Goal: Information Seeking & Learning: Understand process/instructions

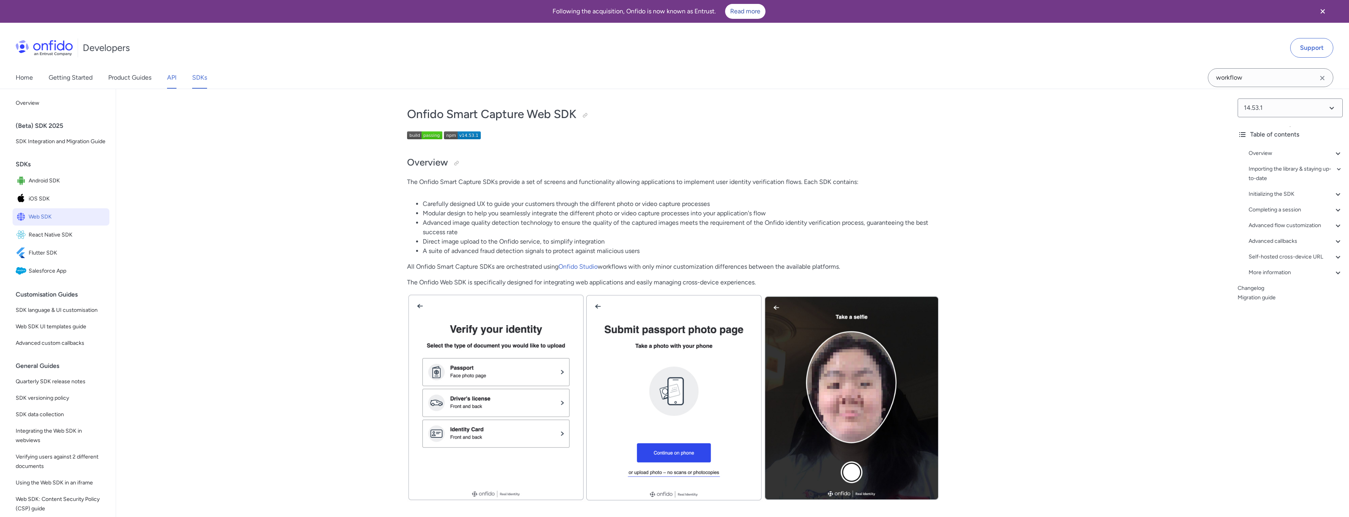
click at [172, 74] on link "API" at bounding box center [171, 78] width 9 height 22
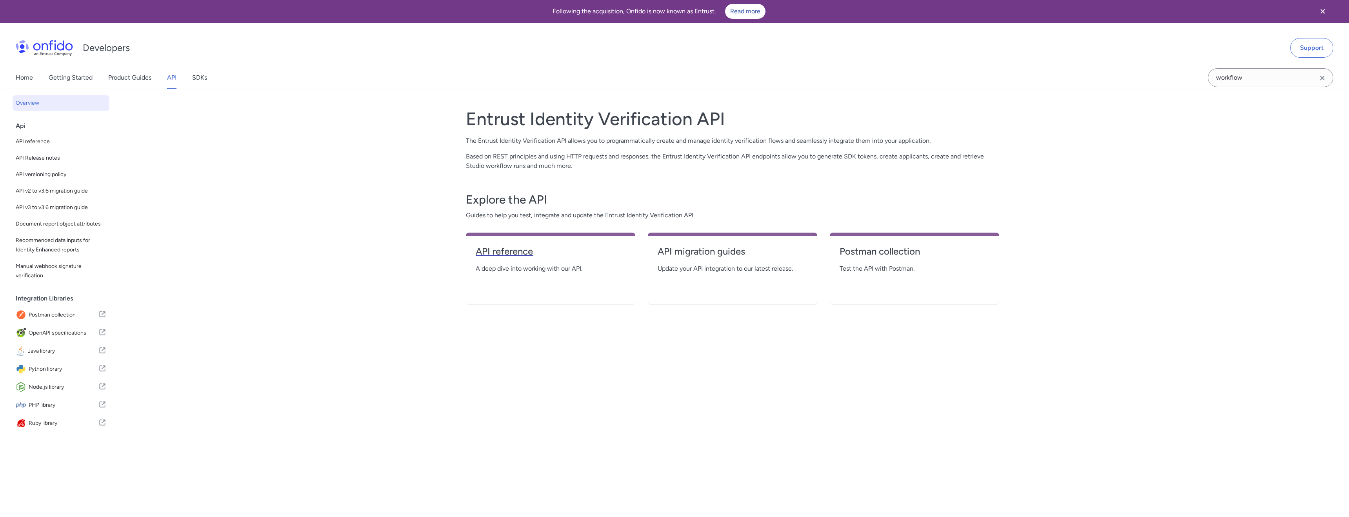
click at [527, 254] on h4 "API reference" at bounding box center [551, 251] width 150 height 13
select select "http"
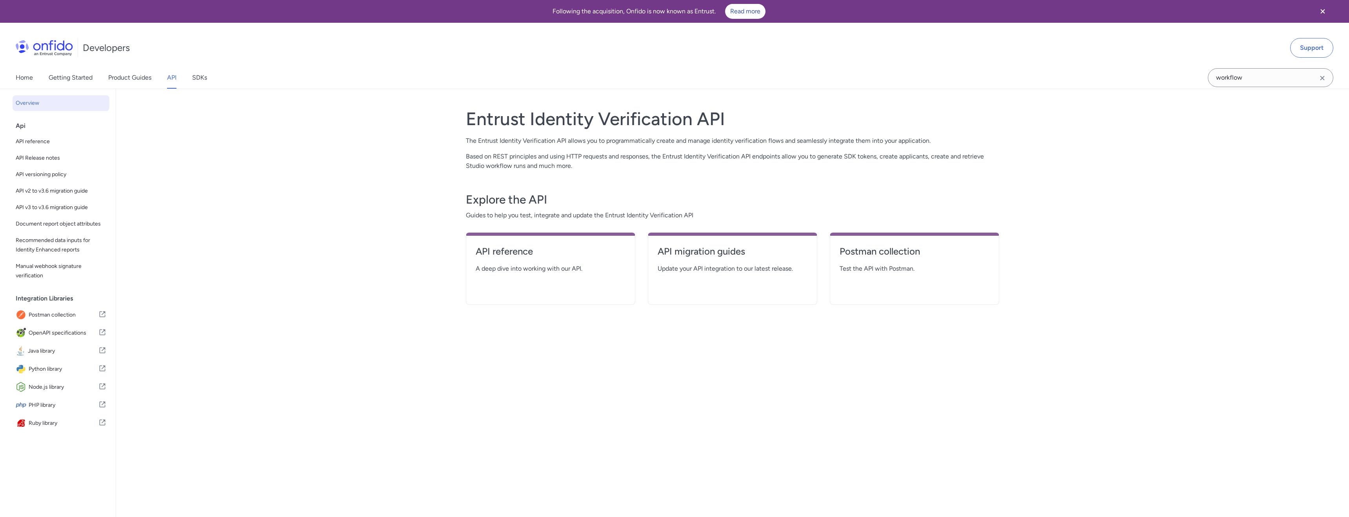
select select "http"
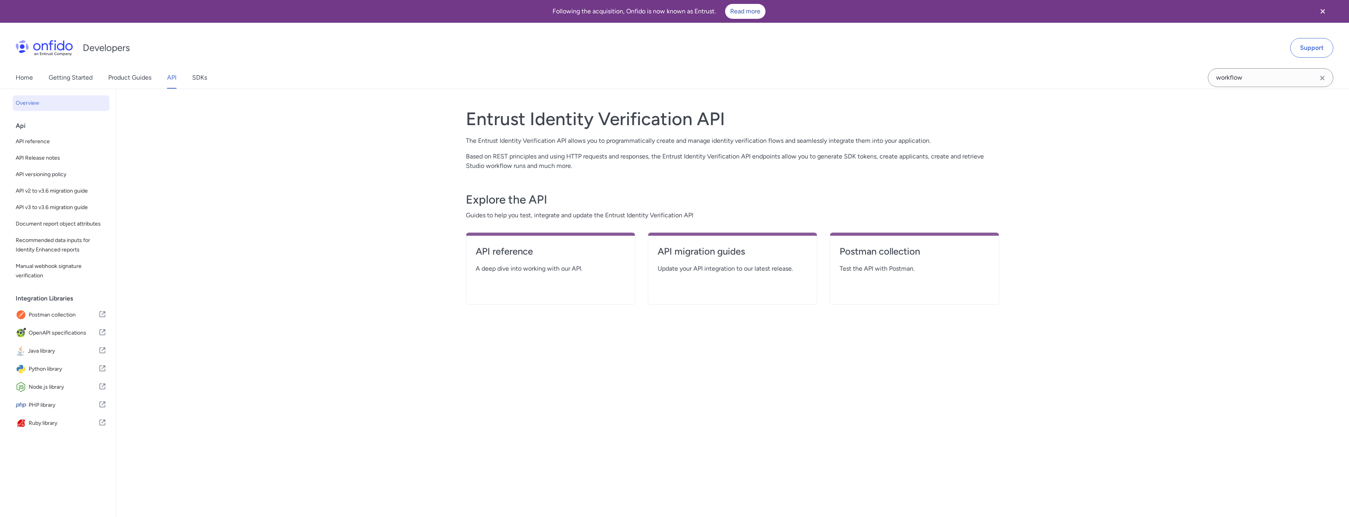
select select "http"
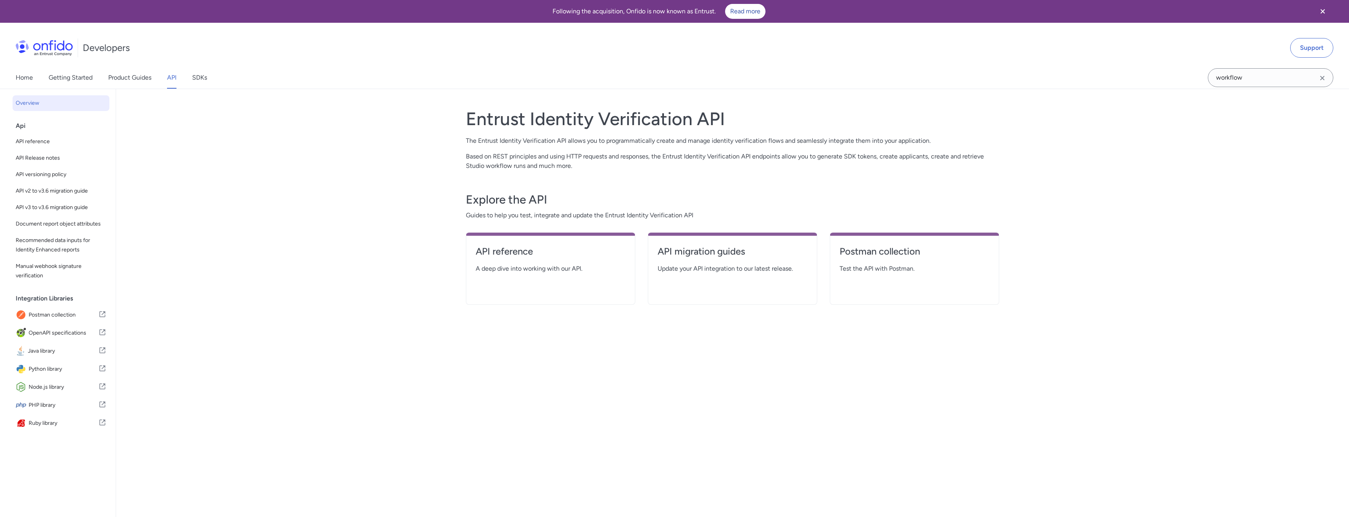
select select "http"
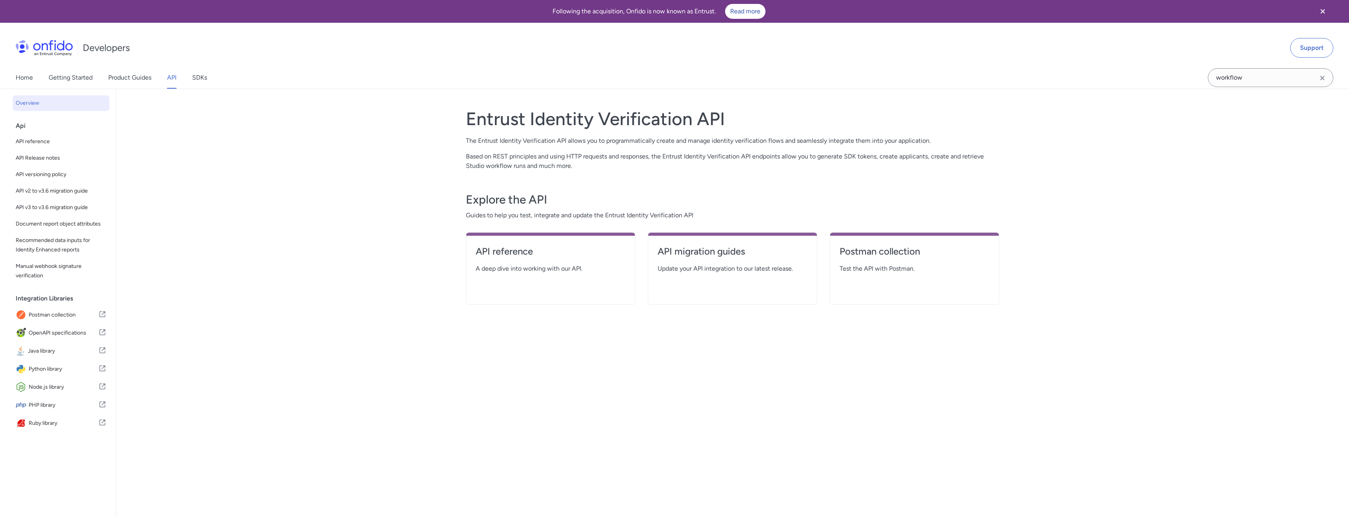
select select "http"
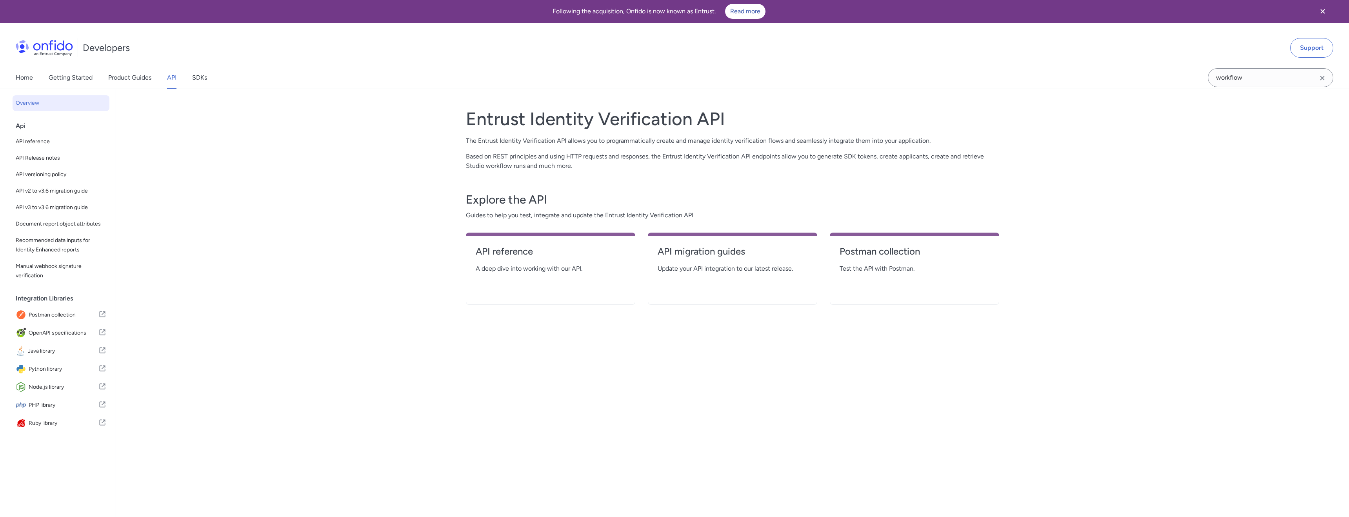
select select "http"
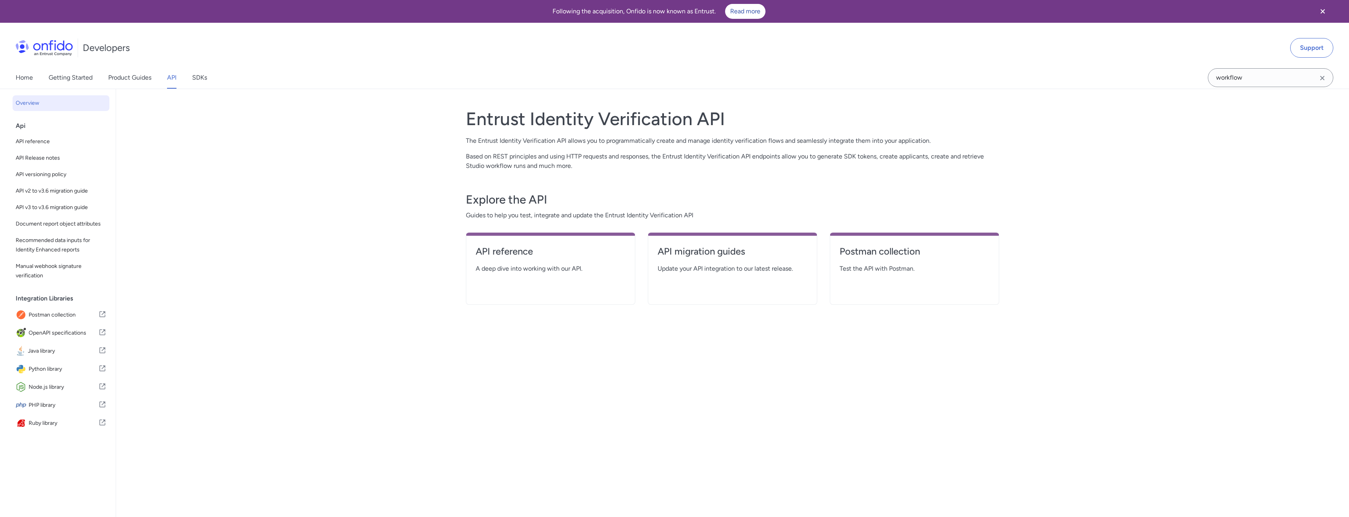
select select "http"
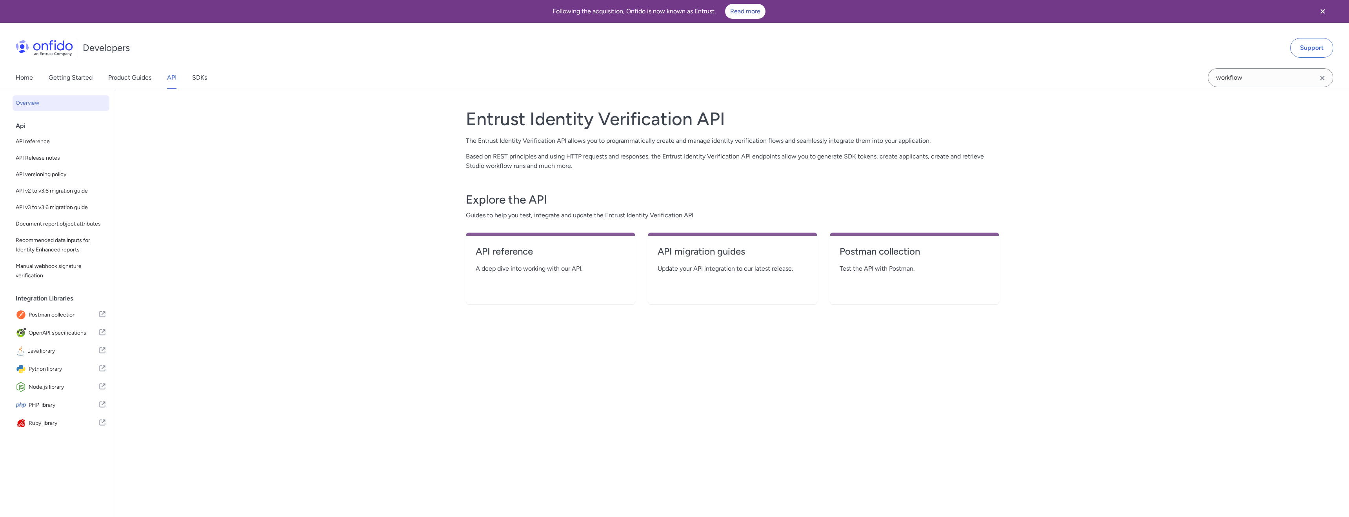
select select "http"
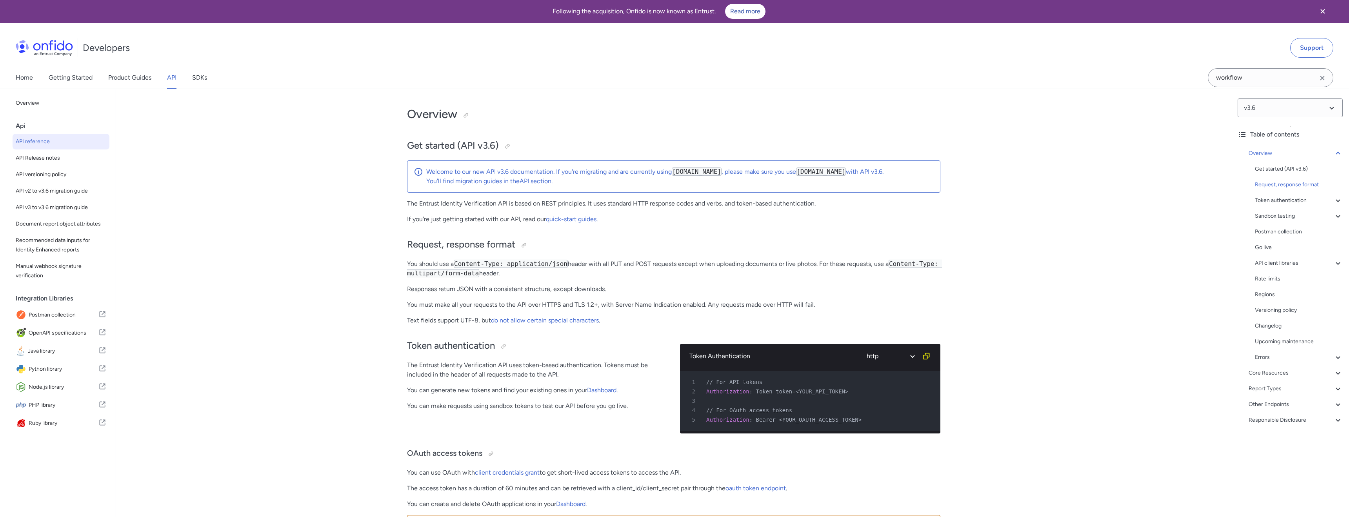
click at [1283, 188] on div "Request, response format" at bounding box center [1299, 184] width 88 height 9
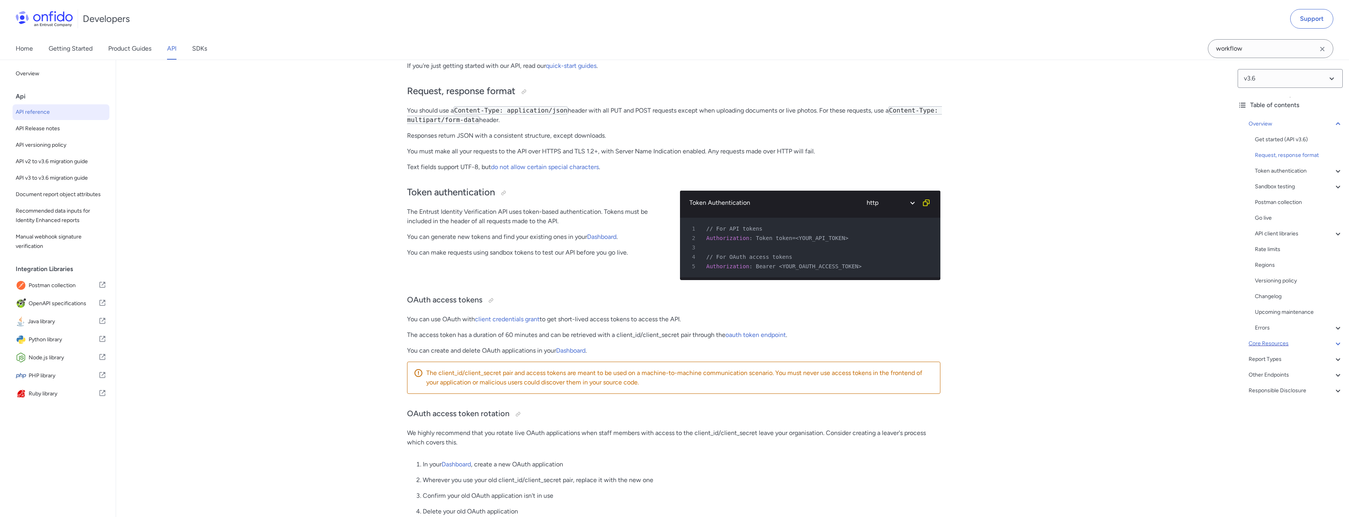
click at [1282, 345] on div "Core Resources" at bounding box center [1295, 343] width 94 height 9
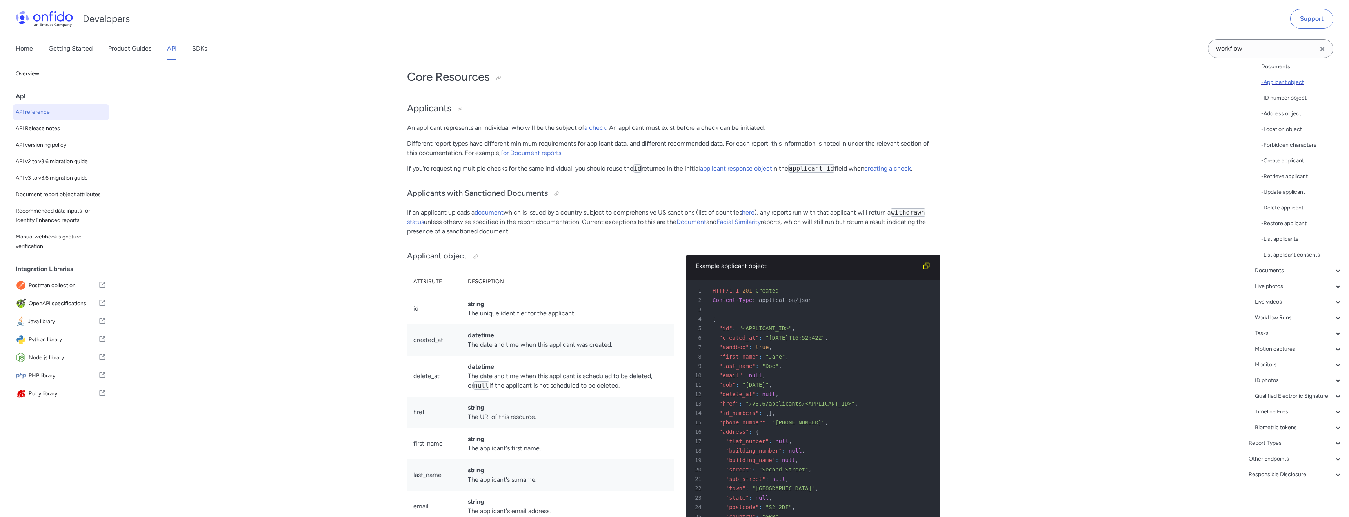
scroll to position [7655, 0]
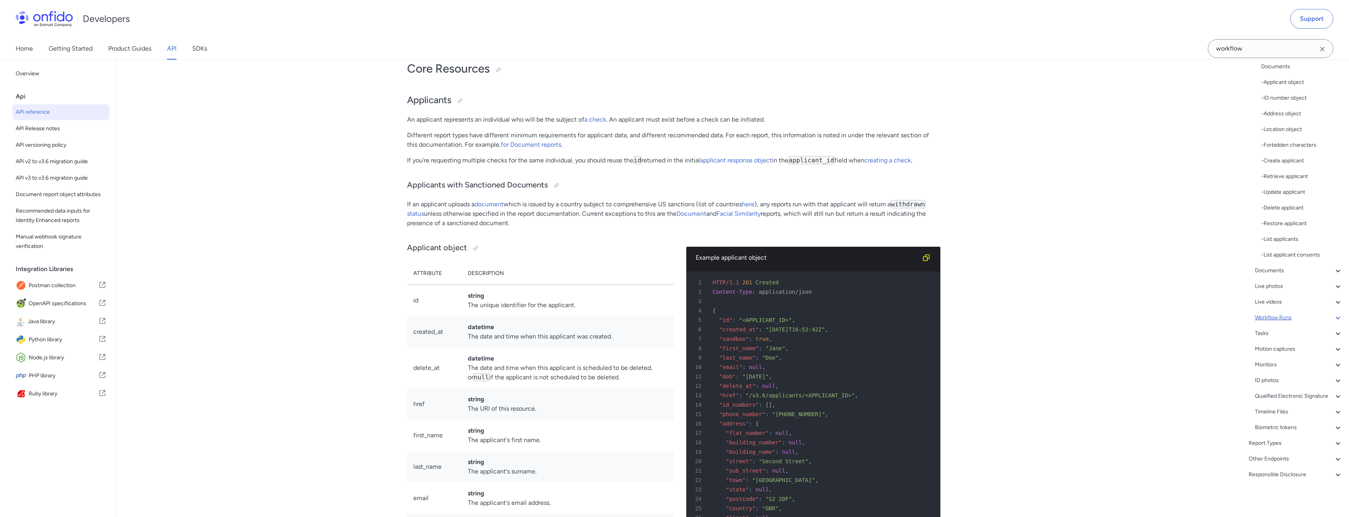
click at [1278, 318] on div "Workflow Runs" at bounding box center [1299, 317] width 88 height 9
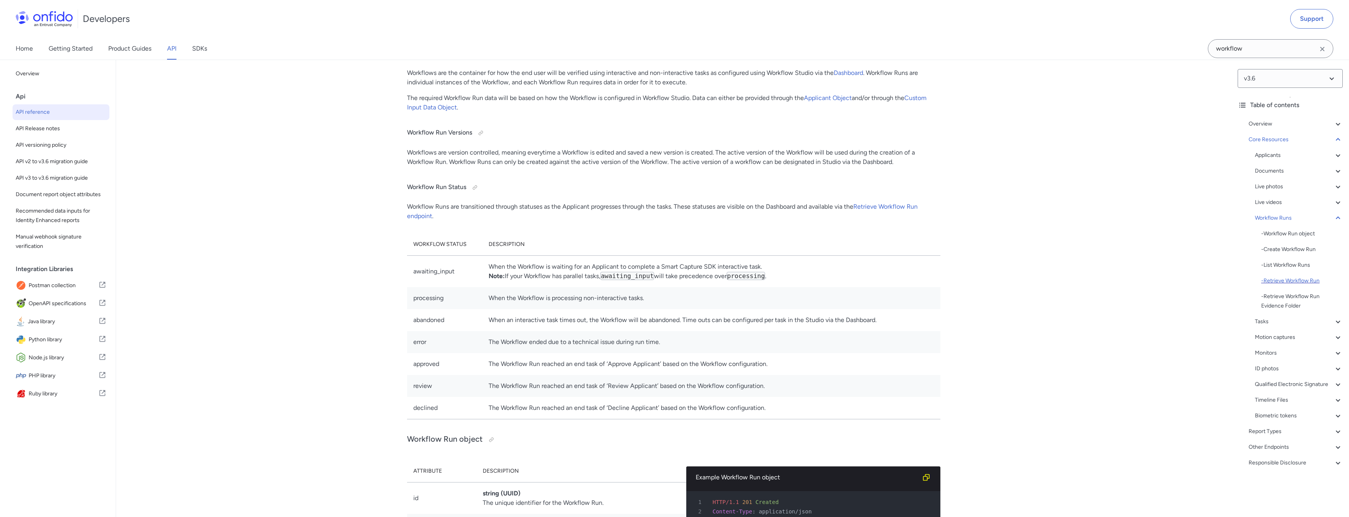
click at [1296, 285] on div "- Retrieve Workflow Run" at bounding box center [1302, 280] width 82 height 9
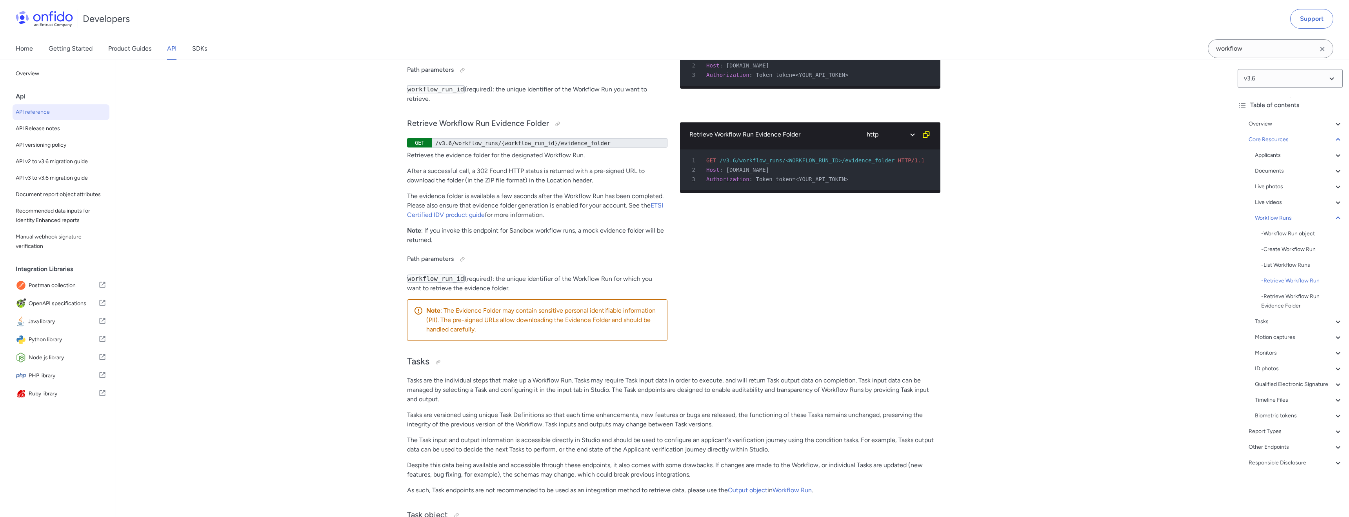
scroll to position [19130, 0]
click at [1336, 432] on icon at bounding box center [1337, 431] width 9 height 9
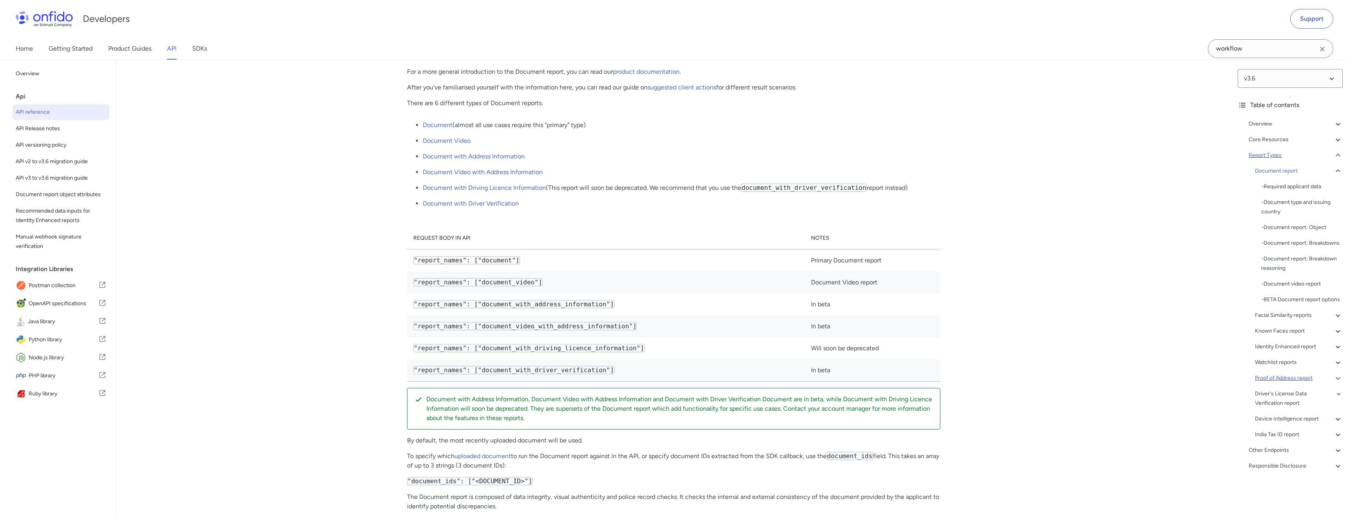
scroll to position [26914, 0]
click at [1297, 140] on div "Core Resources" at bounding box center [1295, 139] width 94 height 9
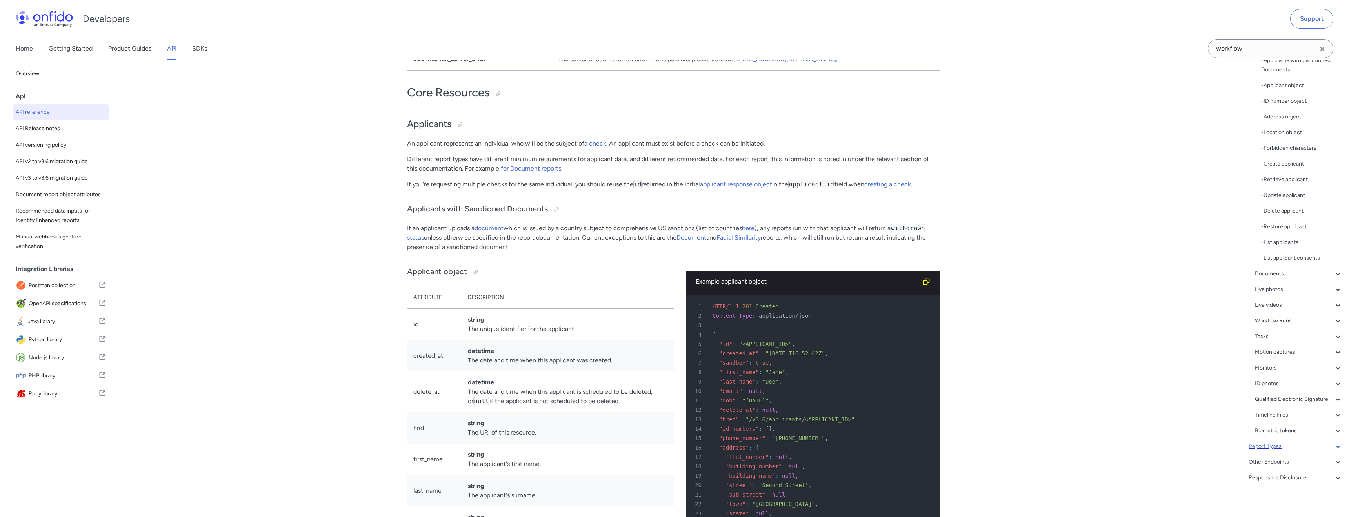
scroll to position [114, 0]
click at [1332, 318] on div "Workflow Runs" at bounding box center [1299, 317] width 88 height 9
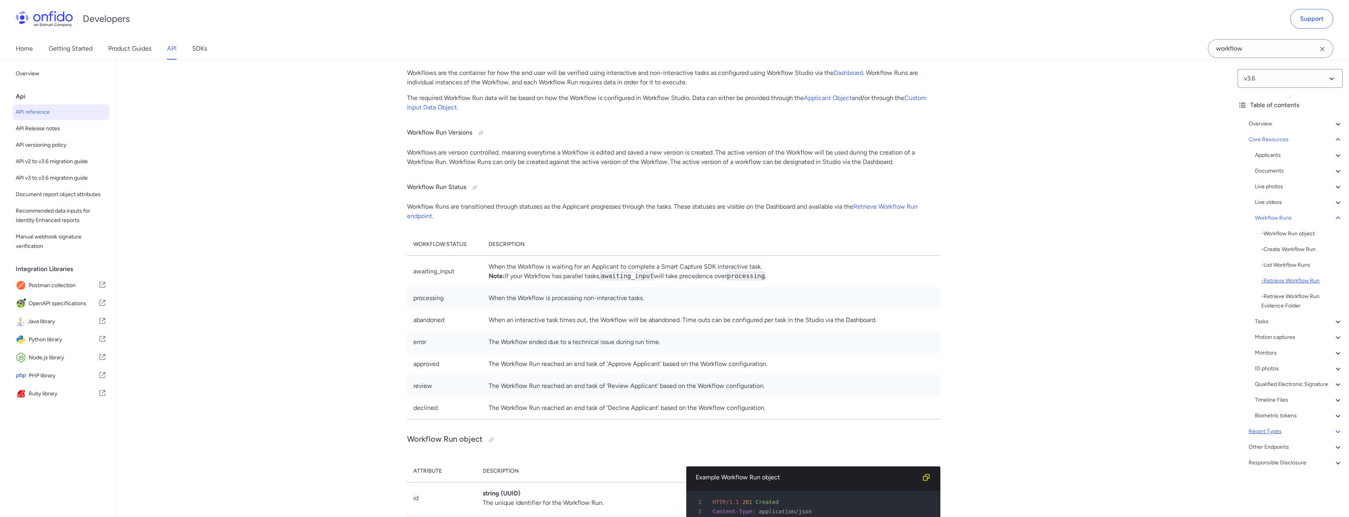
click at [1281, 276] on div "- Retrieve Workflow Run" at bounding box center [1302, 280] width 82 height 9
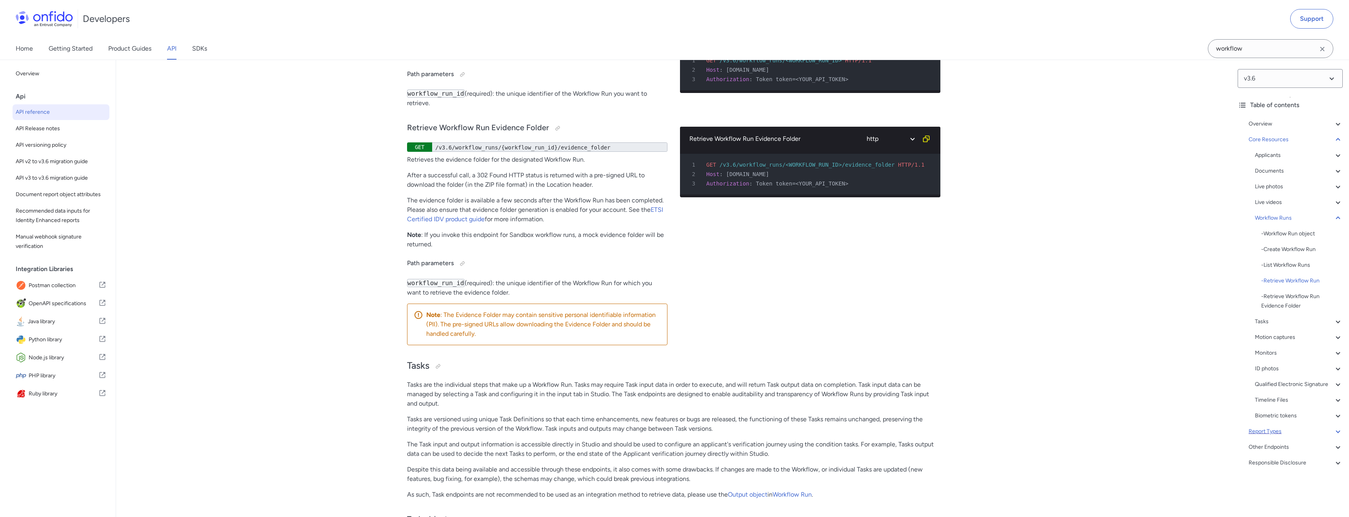
scroll to position [19125, 0]
click at [523, 58] on link "Workflow Run object" at bounding box center [535, 54] width 59 height 7
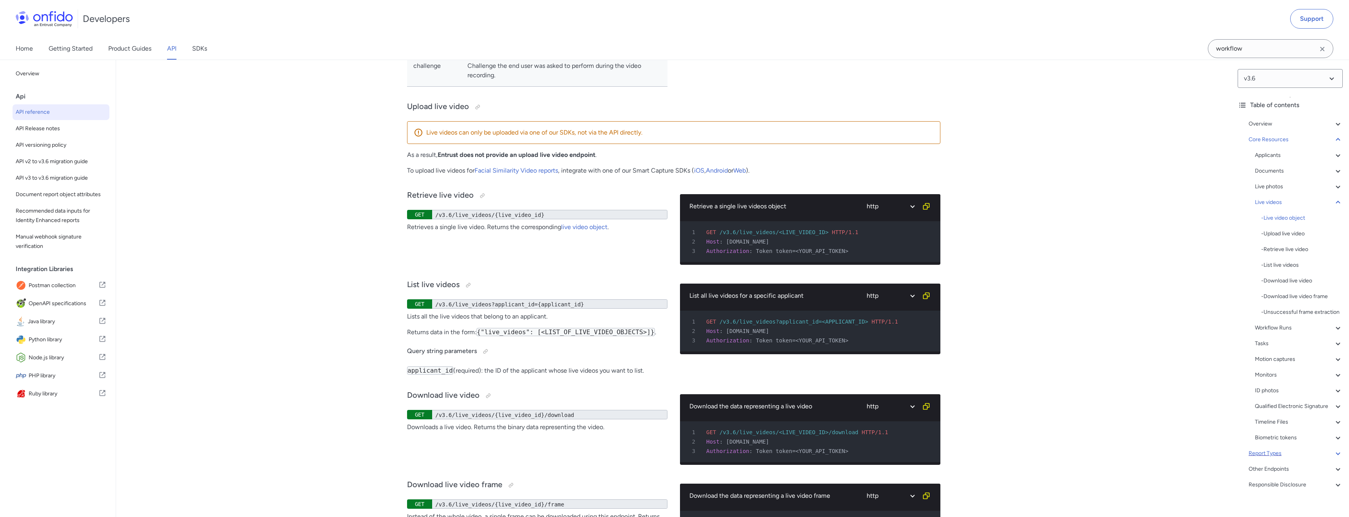
scroll to position [15543, 0]
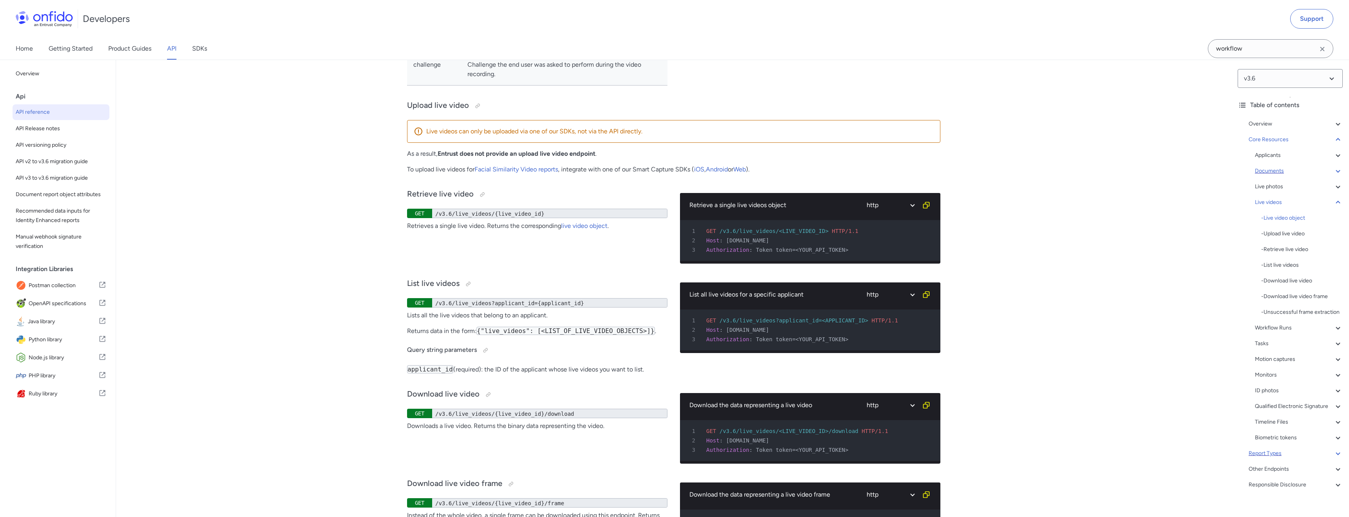
click at [1273, 169] on div "Documents" at bounding box center [1299, 170] width 88 height 9
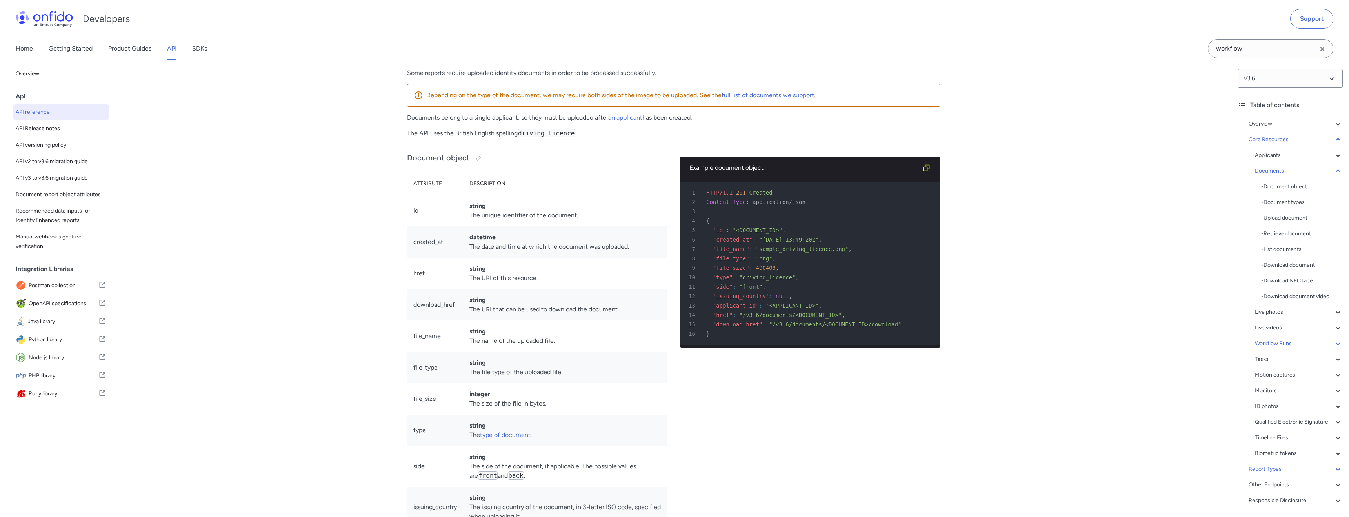
click at [1275, 345] on div "Workflow Runs" at bounding box center [1299, 343] width 88 height 9
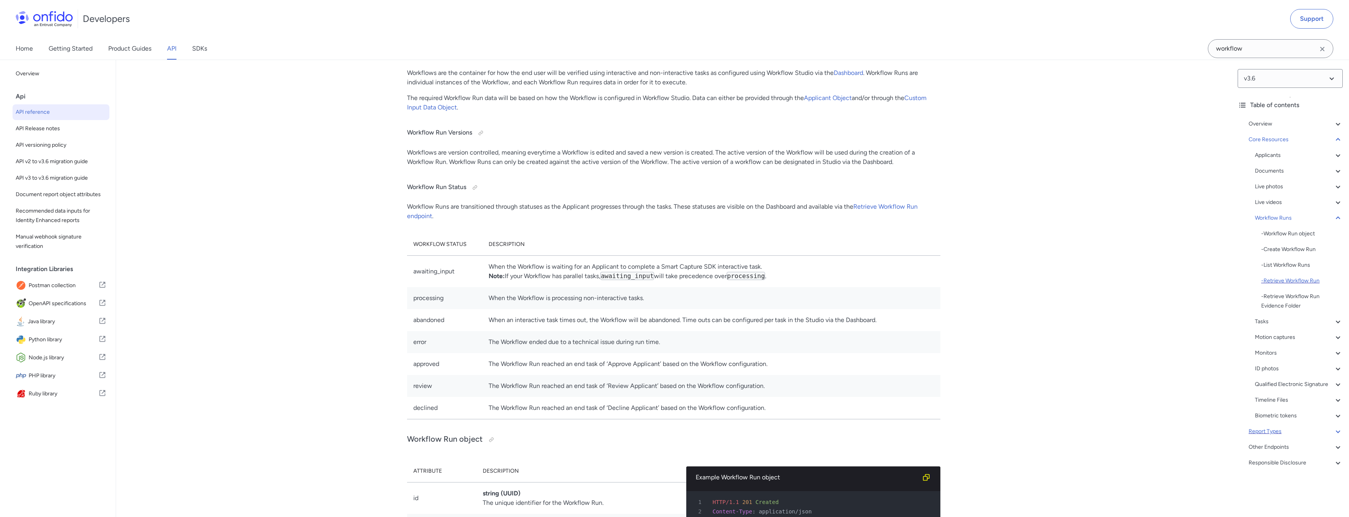
click at [1279, 278] on div "- Retrieve Workflow Run" at bounding box center [1302, 280] width 82 height 9
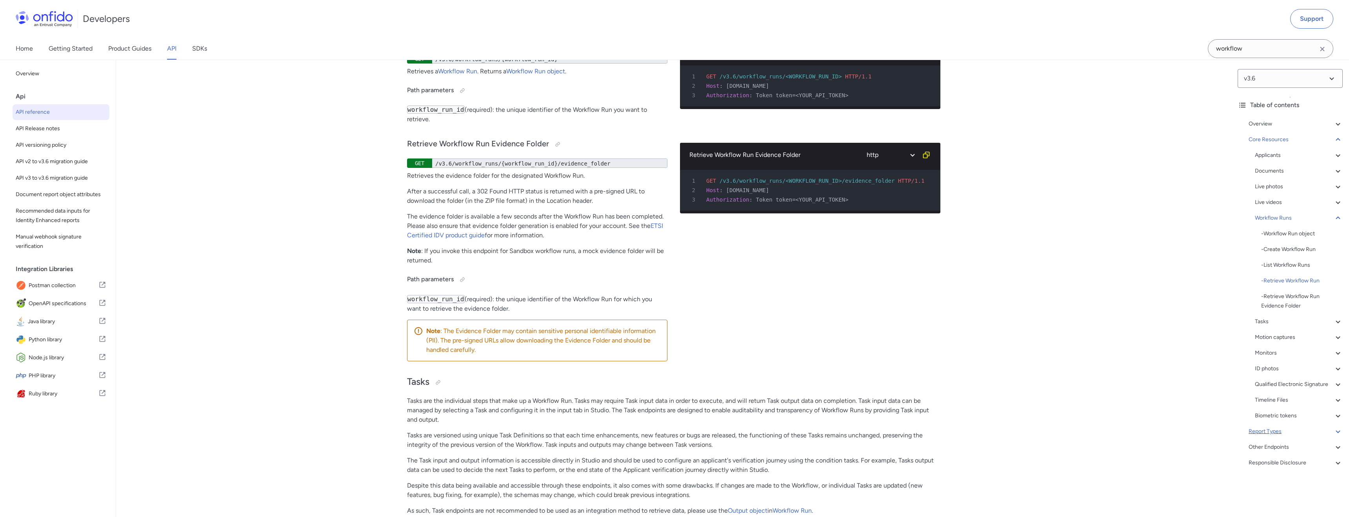
scroll to position [19105, 0]
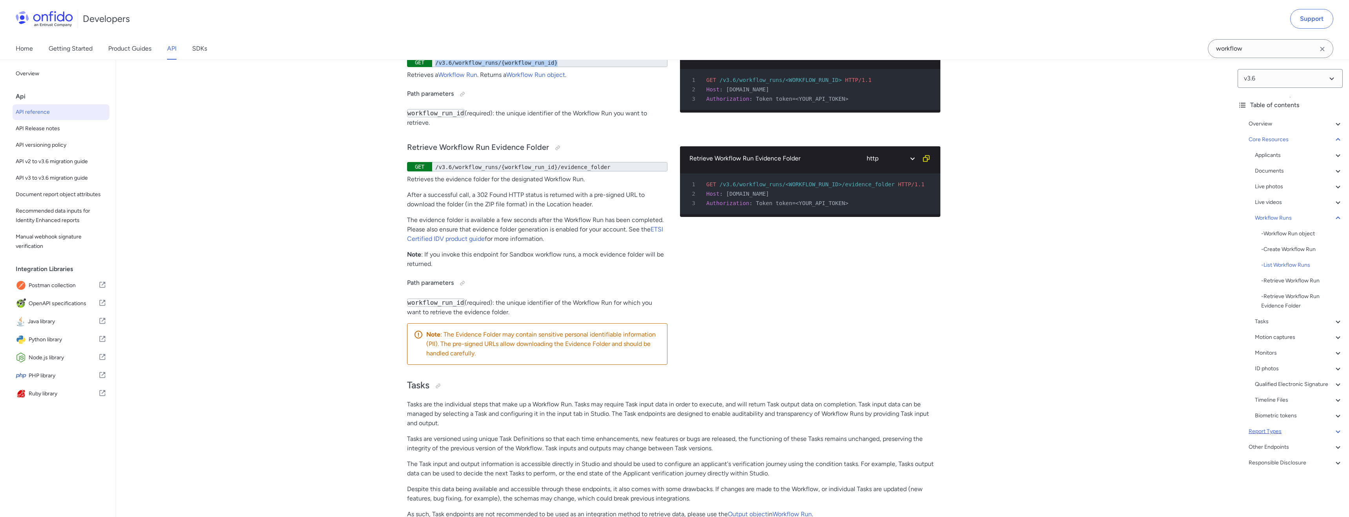
drag, startPoint x: 568, startPoint y: 156, endPoint x: 560, endPoint y: 157, distance: 7.9
click at [560, 67] on div "/v3.6/workflow_runs/{workflow_run_id}" at bounding box center [549, 62] width 235 height 9
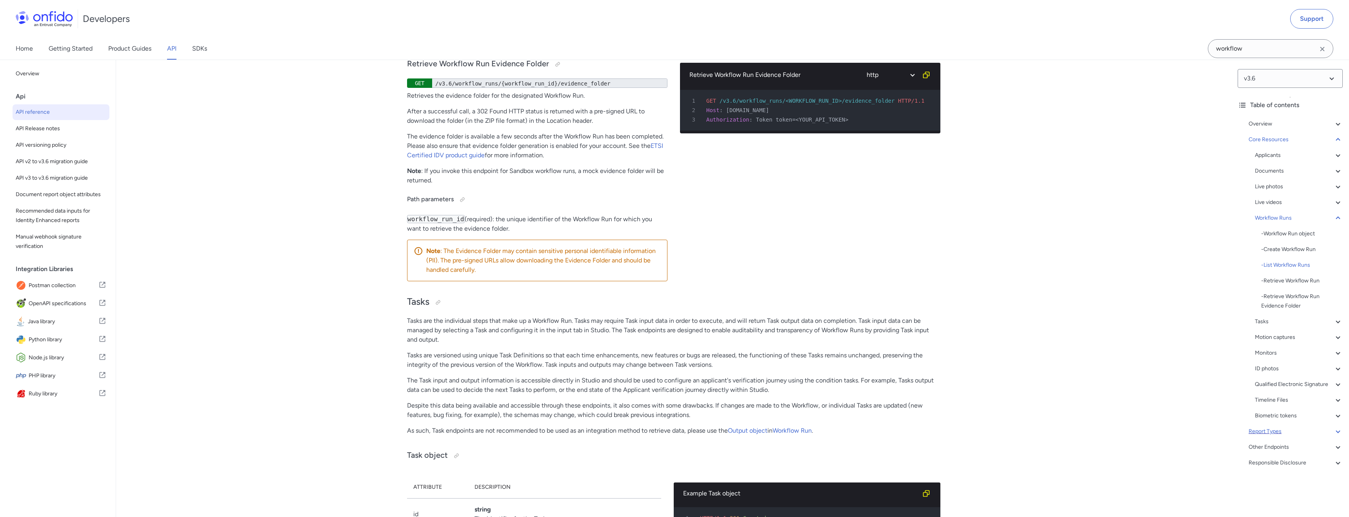
scroll to position [19226, 0]
